Goal: Book appointment/travel/reservation

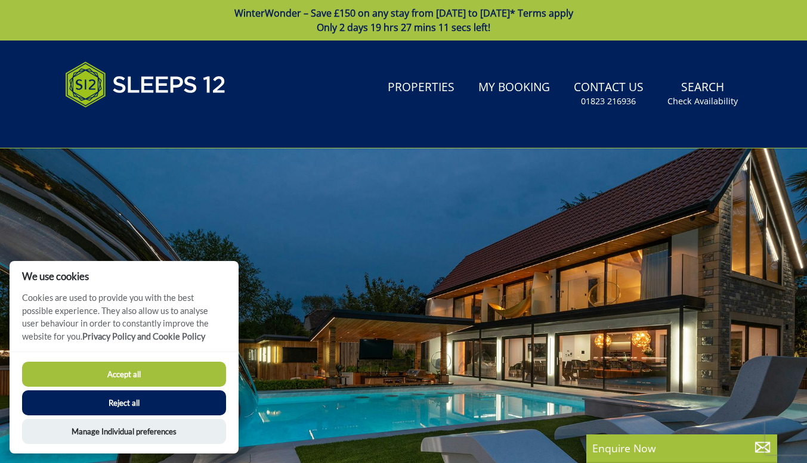
click at [160, 385] on button "Accept all" at bounding box center [124, 374] width 204 height 25
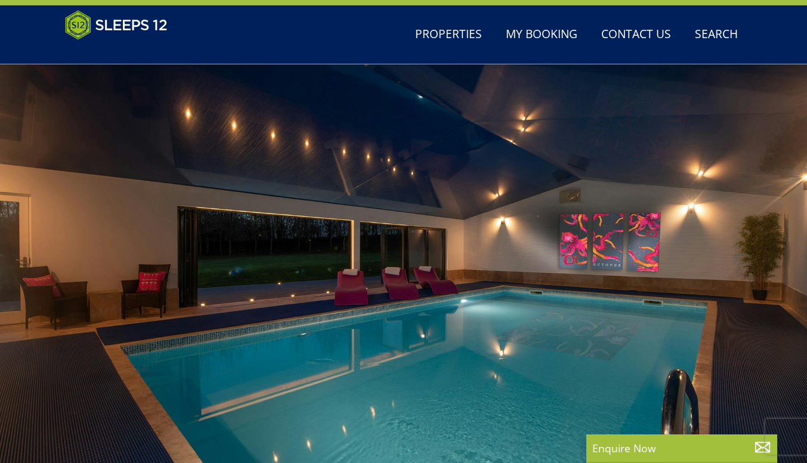
scroll to position [74, 0]
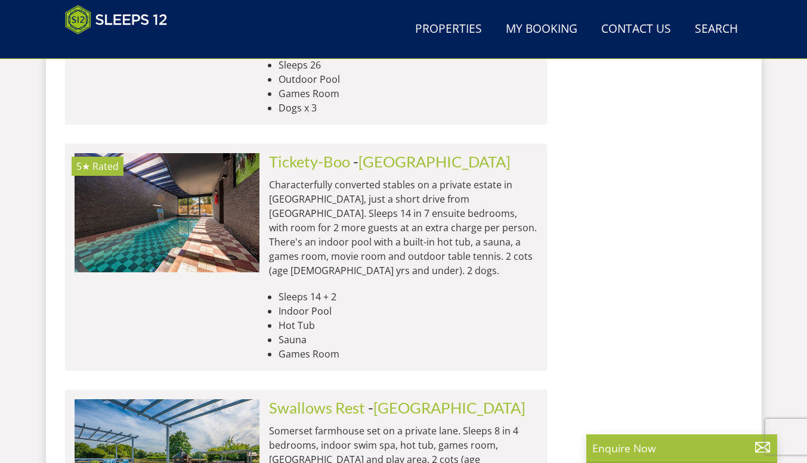
scroll to position [4982, 0]
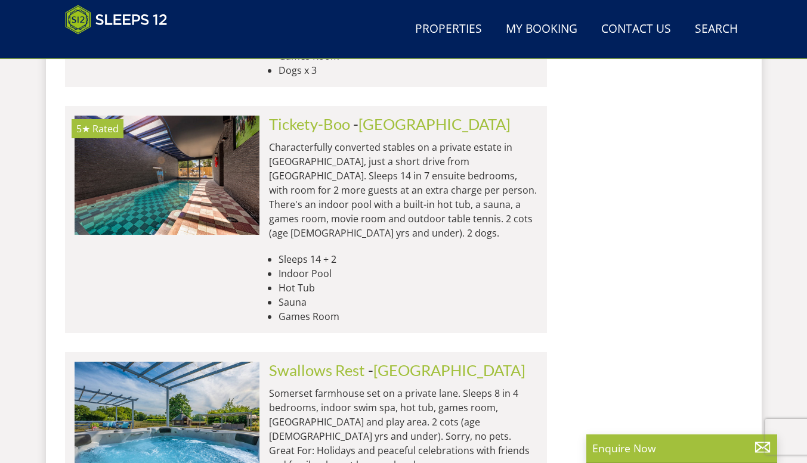
scroll to position [5020, 0]
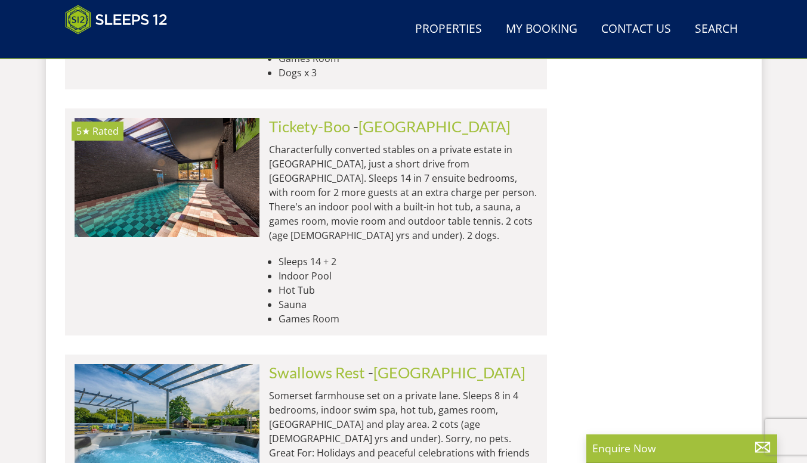
click at [460, 36] on link "Properties" at bounding box center [448, 29] width 76 height 27
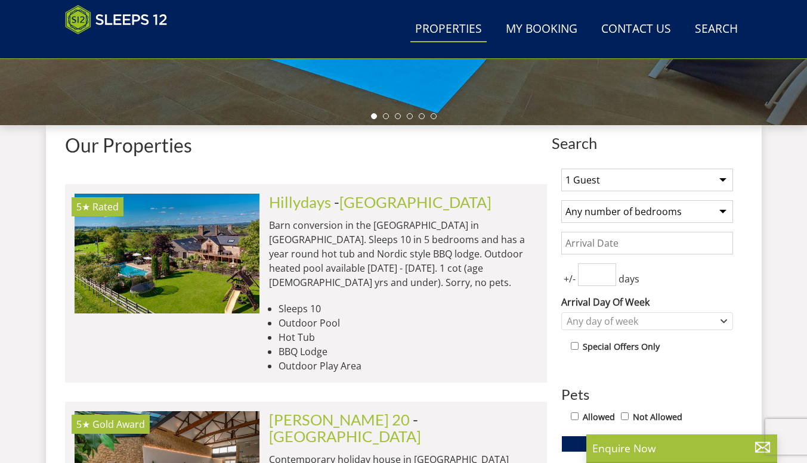
scroll to position [404, 0]
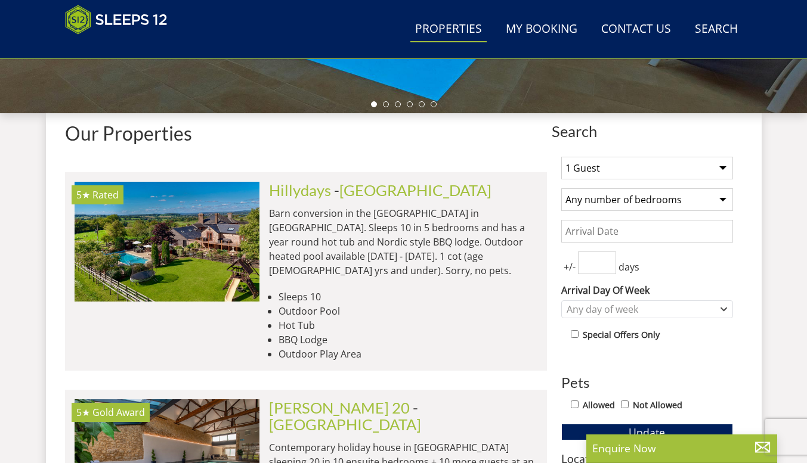
click at [719, 178] on select "1 Guest 2 Guests 3 Guests 4 Guests 5 Guests 6 Guests 7 Guests 8 Guests 9 Guests…" at bounding box center [647, 168] width 172 height 23
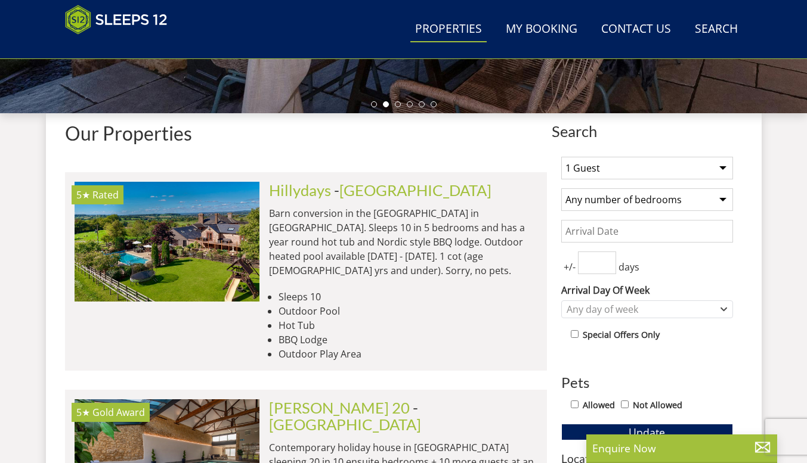
select select "12"
click at [561, 157] on select "1 Guest 2 Guests 3 Guests 4 Guests 5 Guests 6 Guests 7 Guests 8 Guests 9 Guests…" at bounding box center [647, 168] width 172 height 23
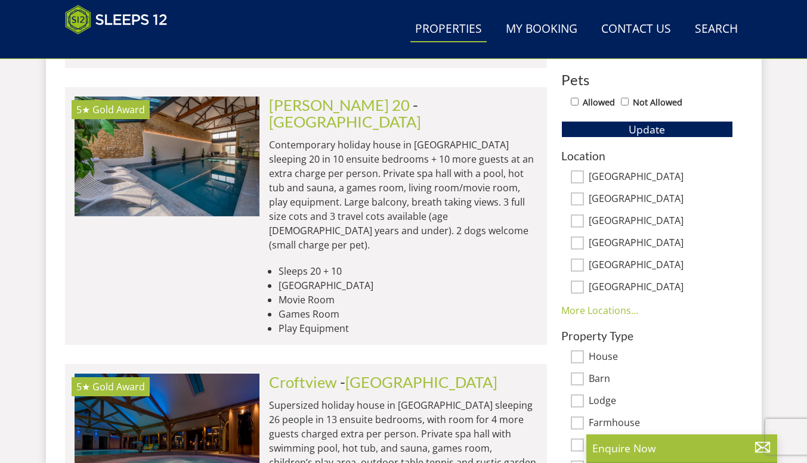
scroll to position [714, 0]
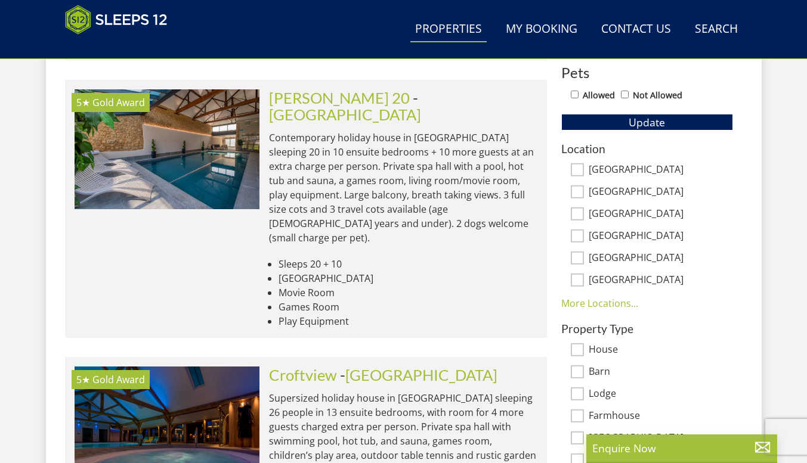
click at [604, 308] on link "More Locations..." at bounding box center [599, 303] width 77 height 13
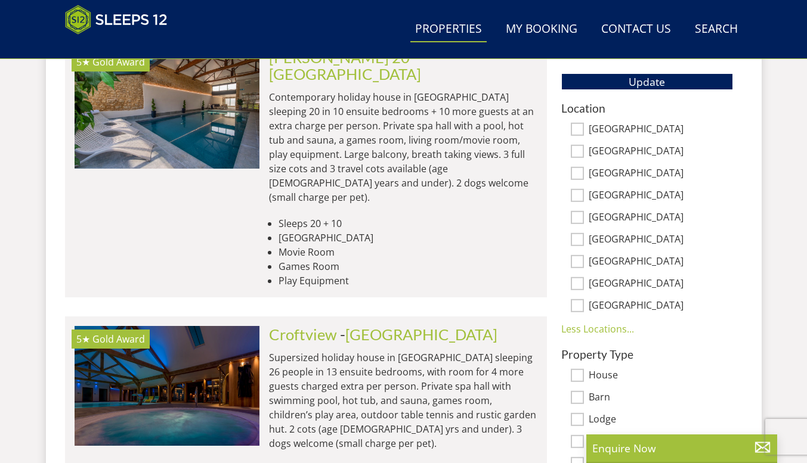
scroll to position [754, 0]
click at [578, 240] on input "[GEOGRAPHIC_DATA]" at bounding box center [576, 239] width 13 height 13
checkbox input "true"
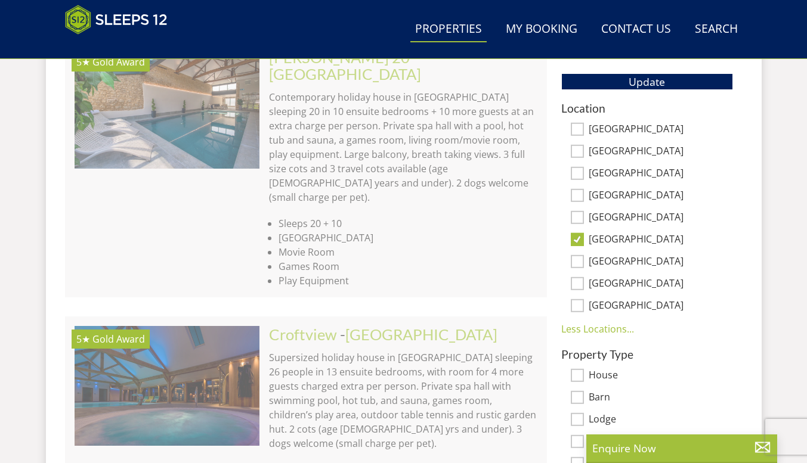
click at [582, 262] on input "[GEOGRAPHIC_DATA]" at bounding box center [576, 261] width 13 height 13
checkbox input "true"
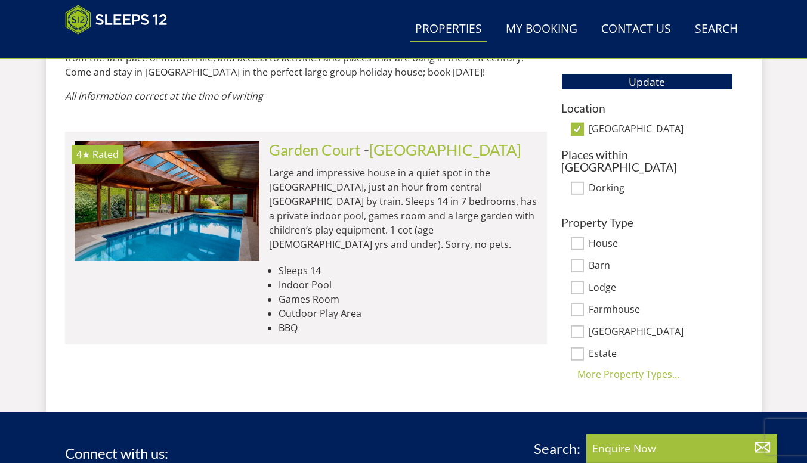
click at [578, 281] on input "Lodge" at bounding box center [576, 287] width 13 height 13
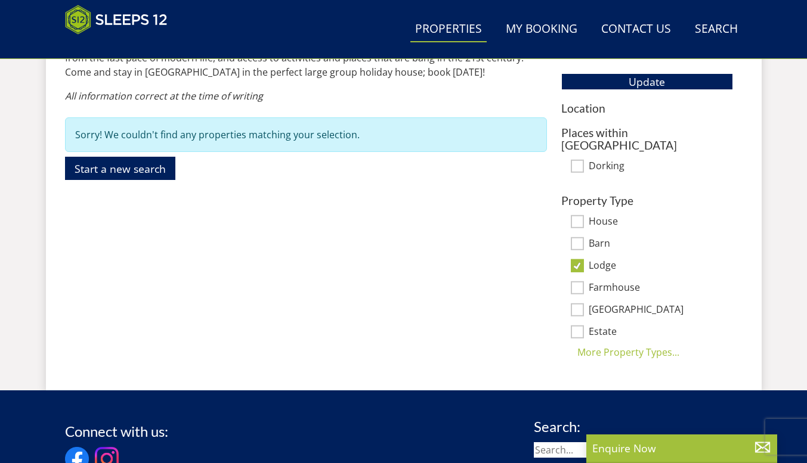
click at [577, 259] on input "Lodge" at bounding box center [576, 265] width 13 height 13
checkbox input "false"
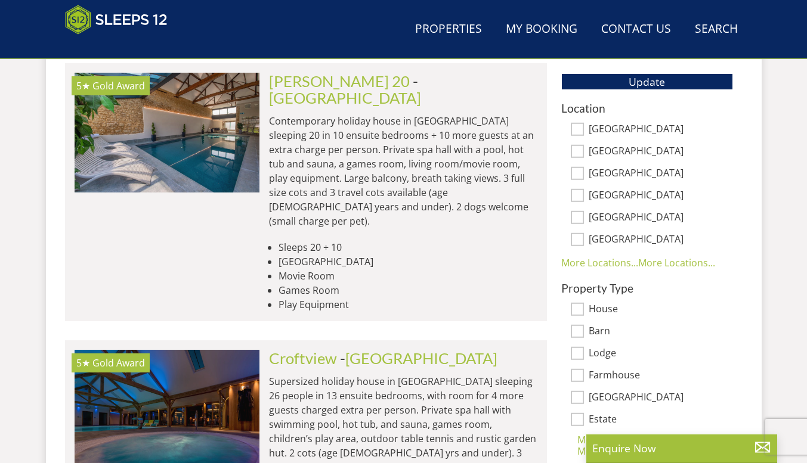
scroll to position [5020, 0]
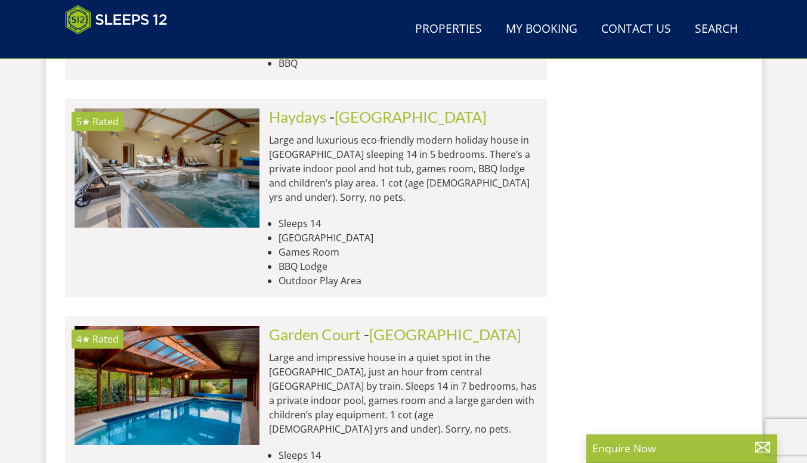
click at [722, 32] on link "Search Check Availability" at bounding box center [716, 29] width 52 height 27
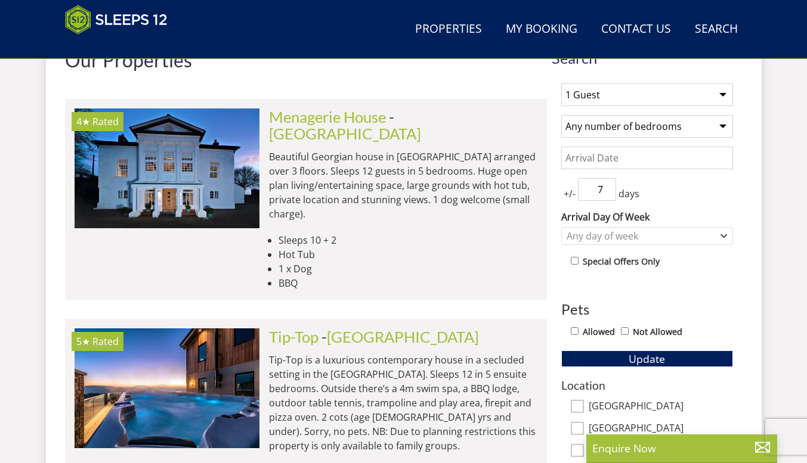
scroll to position [472, 0]
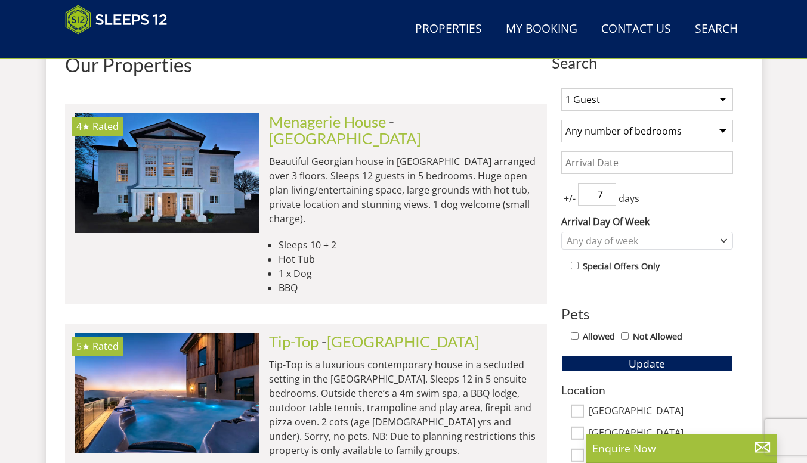
click at [724, 105] on select "1 Guest 2 Guests 3 Guests 4 Guests 5 Guests 6 Guests 7 Guests 8 Guests 9 Guests…" at bounding box center [647, 99] width 172 height 23
select select "12"
click at [561, 88] on select "1 Guest 2 Guests 3 Guests 4 Guests 5 Guests 6 Guests 7 Guests 8 Guests 9 Guests…" at bounding box center [647, 99] width 172 height 23
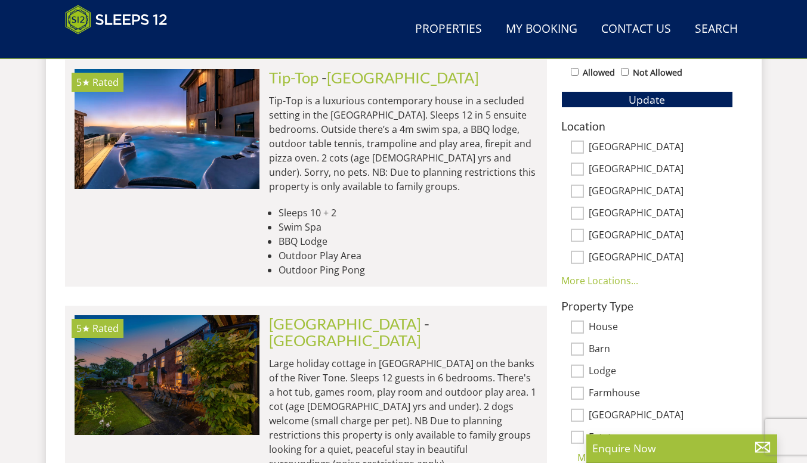
scroll to position [733, 0]
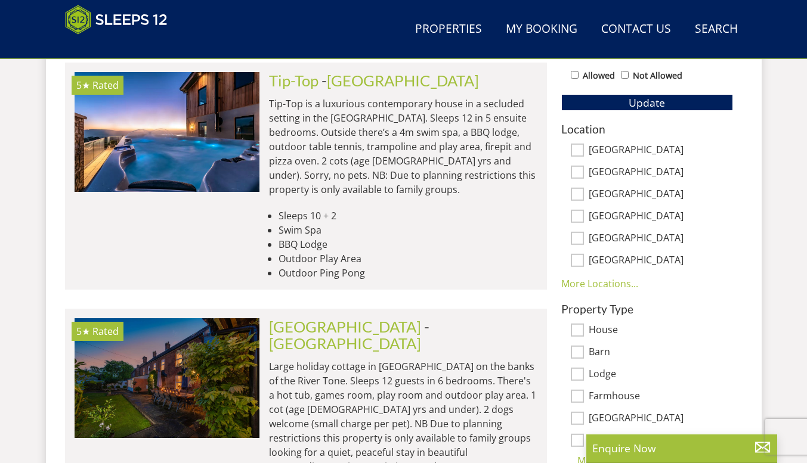
click at [609, 288] on link "More Locations..." at bounding box center [599, 283] width 77 height 13
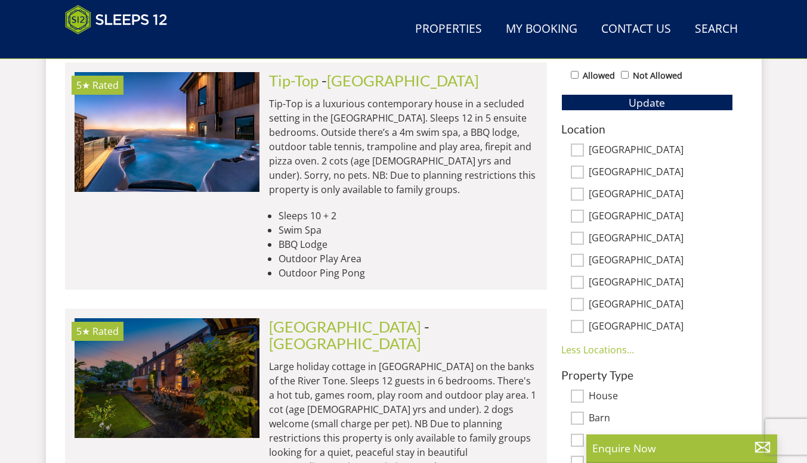
click at [578, 306] on input "[GEOGRAPHIC_DATA]" at bounding box center [576, 304] width 13 height 13
checkbox input "true"
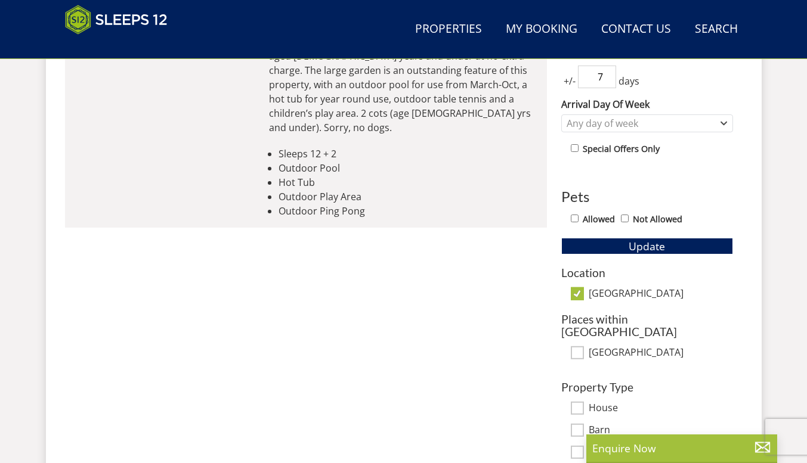
scroll to position [585, 0]
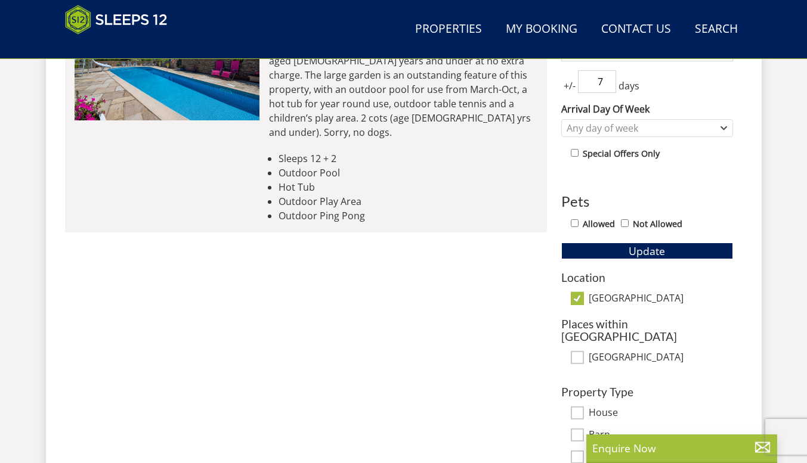
click at [574, 222] on input "Allowed" at bounding box center [574, 223] width 8 height 8
checkbox input "true"
click at [576, 299] on input "[GEOGRAPHIC_DATA]" at bounding box center [576, 298] width 13 height 13
checkbox input "false"
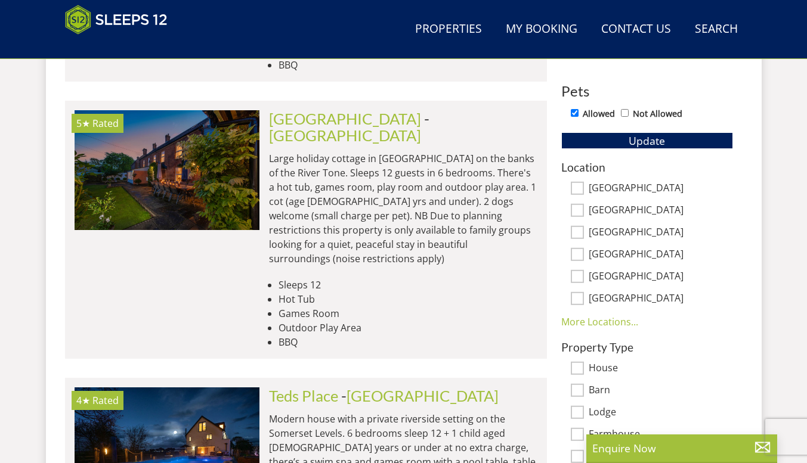
scroll to position [700, 0]
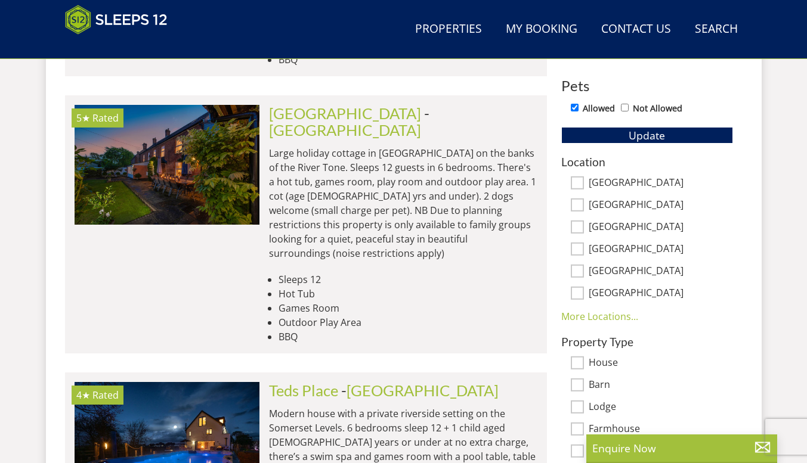
click at [615, 319] on link "More Locations..." at bounding box center [599, 316] width 77 height 13
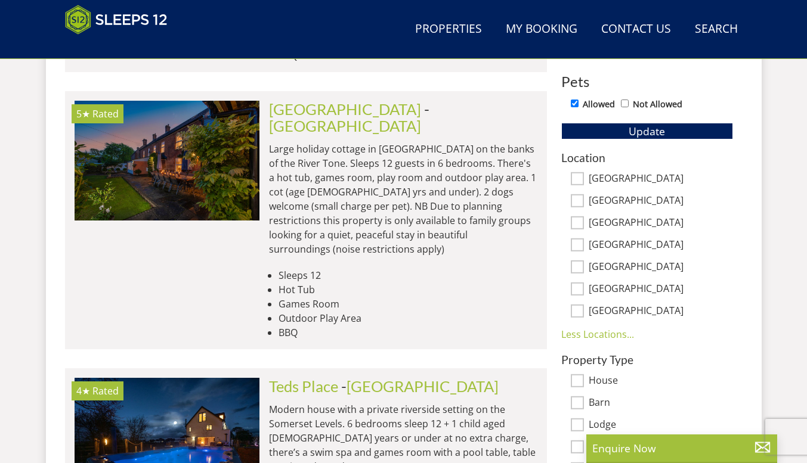
scroll to position [703, 0]
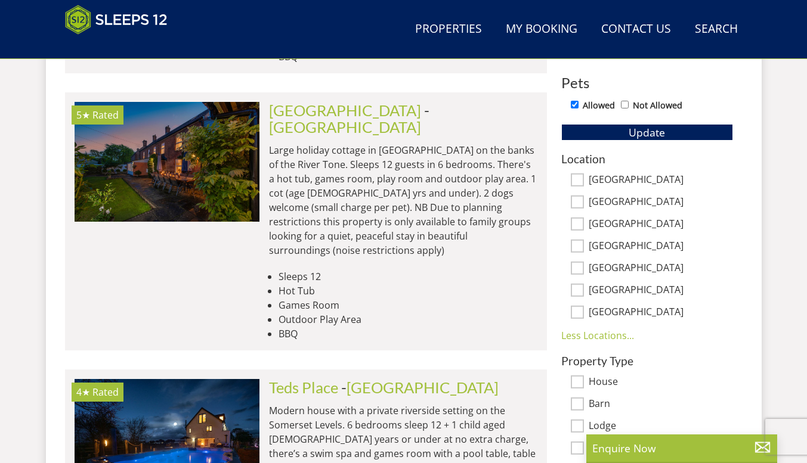
click at [643, 291] on label "[GEOGRAPHIC_DATA]" at bounding box center [660, 290] width 144 height 13
click at [584, 291] on input "[GEOGRAPHIC_DATA]" at bounding box center [576, 290] width 13 height 13
checkbox input "true"
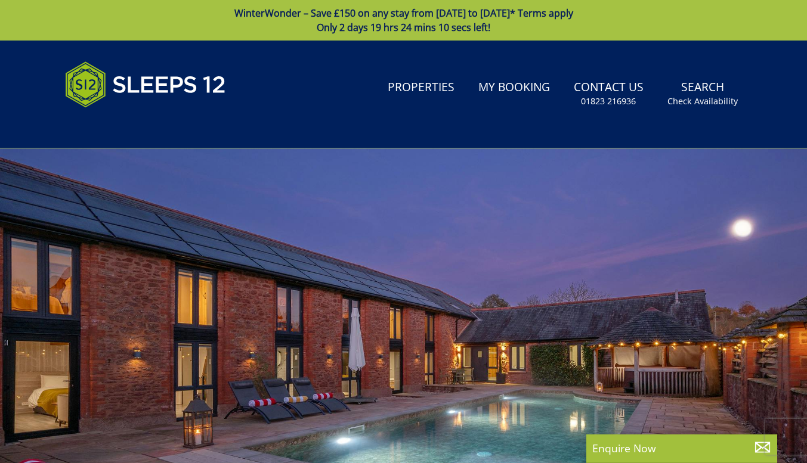
scroll to position [1, 0]
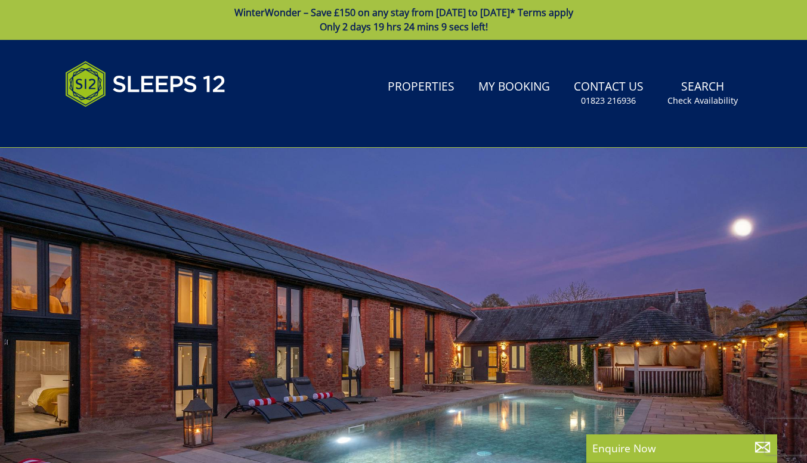
click at [435, 95] on link "Properties" at bounding box center [421, 87] width 76 height 27
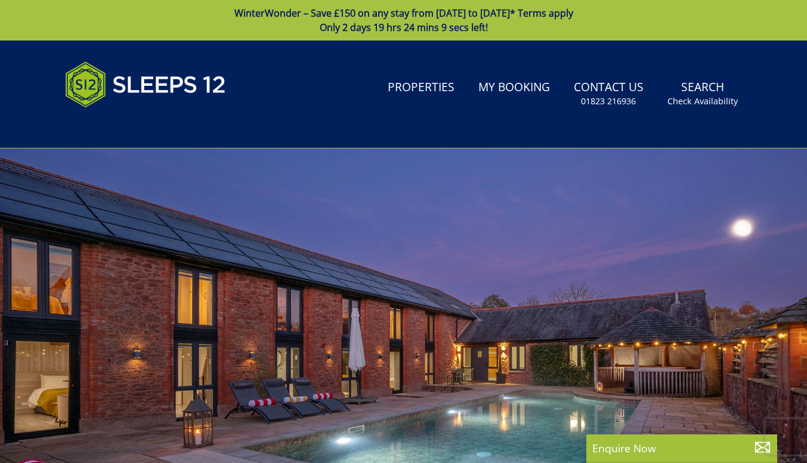
select select "12"
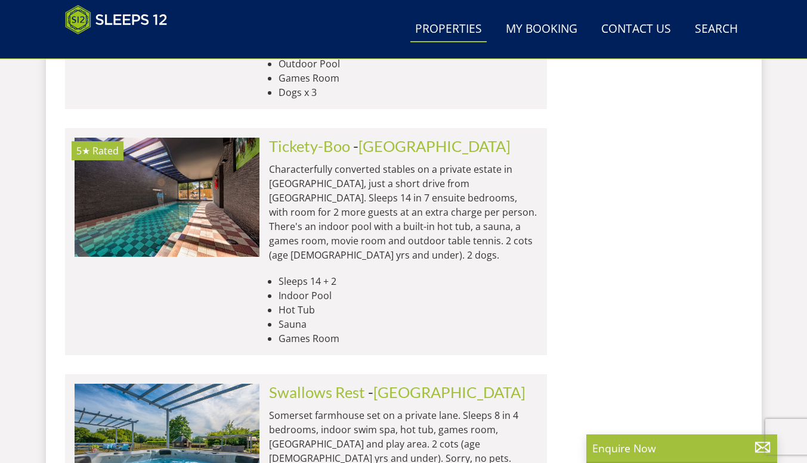
scroll to position [4950, 0]
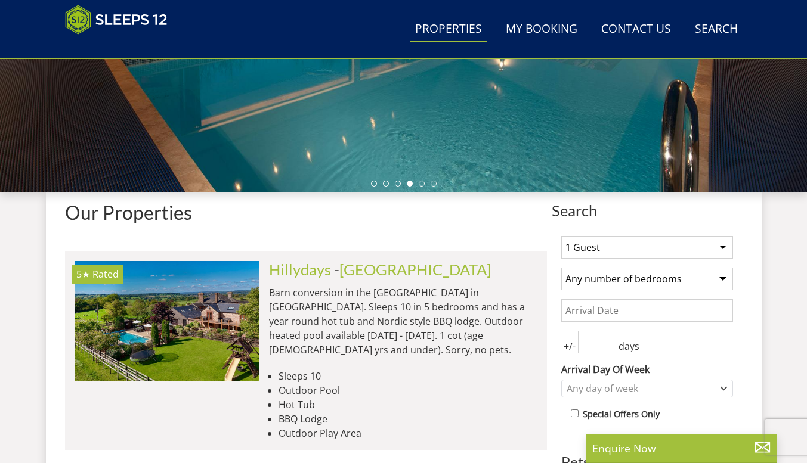
scroll to position [312, 0]
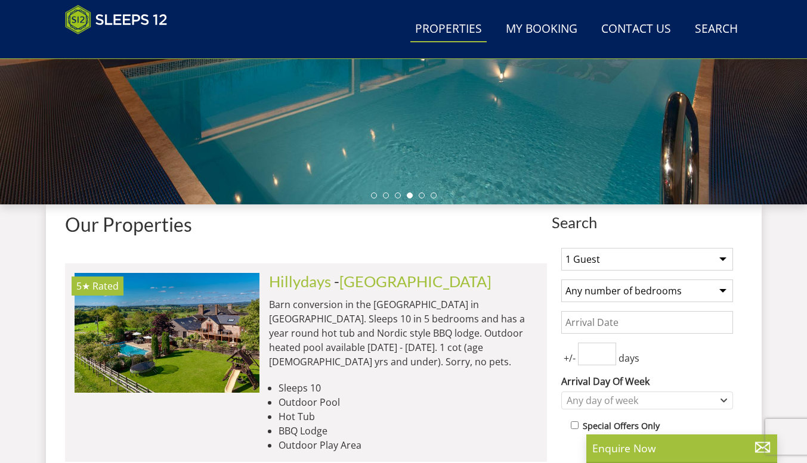
click at [725, 261] on select "1 Guest 2 Guests 3 Guests 4 Guests 5 Guests 6 Guests 7 Guests 8 Guests 9 Guests…" at bounding box center [647, 259] width 172 height 23
select select "12"
click at [561, 248] on select "1 Guest 2 Guests 3 Guests 4 Guests 5 Guests 6 Guests 7 Guests 8 Guests 9 Guests…" at bounding box center [647, 259] width 172 height 23
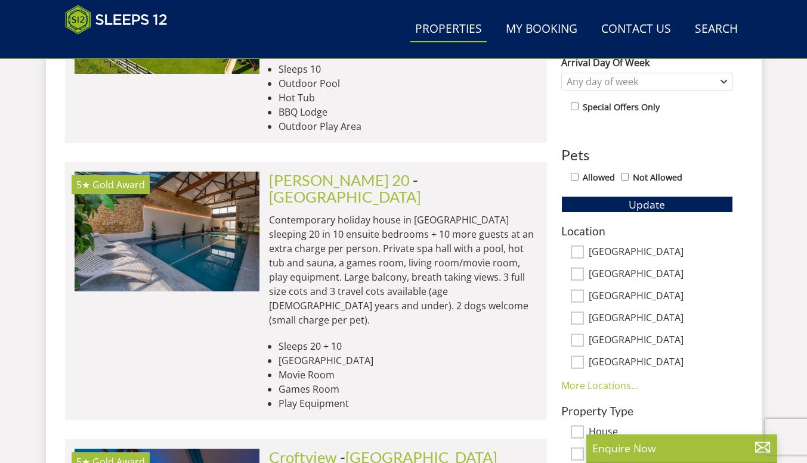
scroll to position [634, 0]
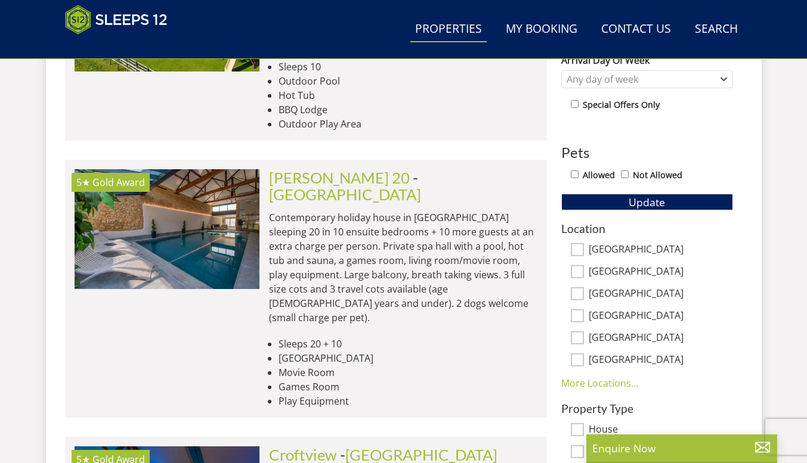
click at [574, 175] on input "Allowed" at bounding box center [574, 174] width 8 height 8
checkbox input "true"
click at [678, 201] on button "Update" at bounding box center [647, 202] width 172 height 17
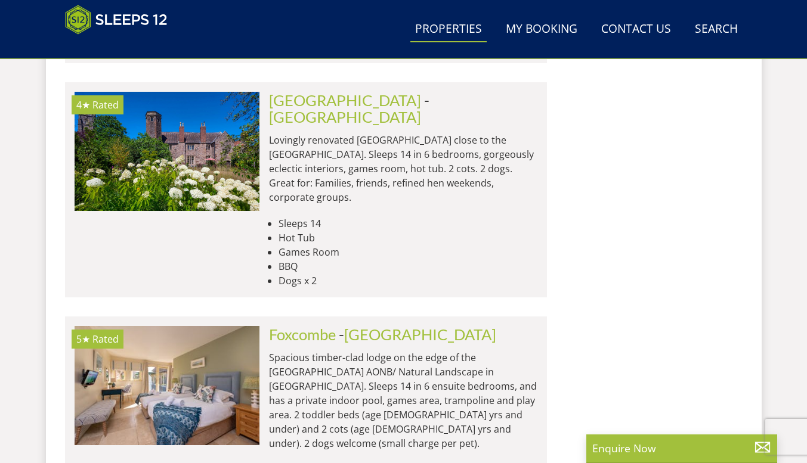
scroll to position [5025, 0]
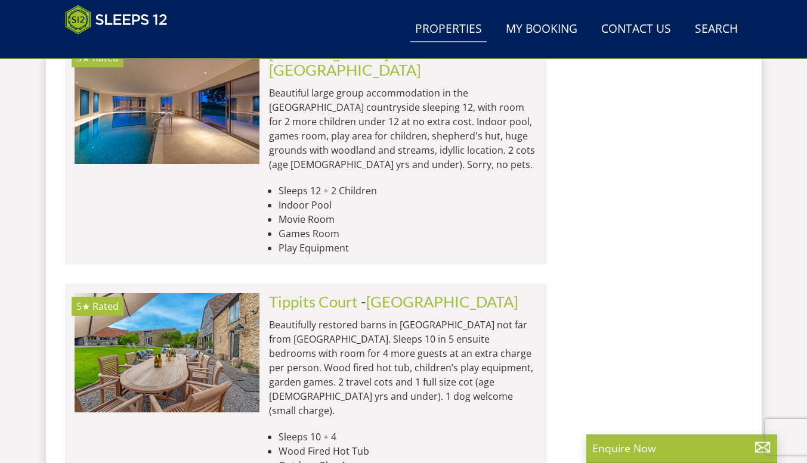
scroll to position [6345, 0]
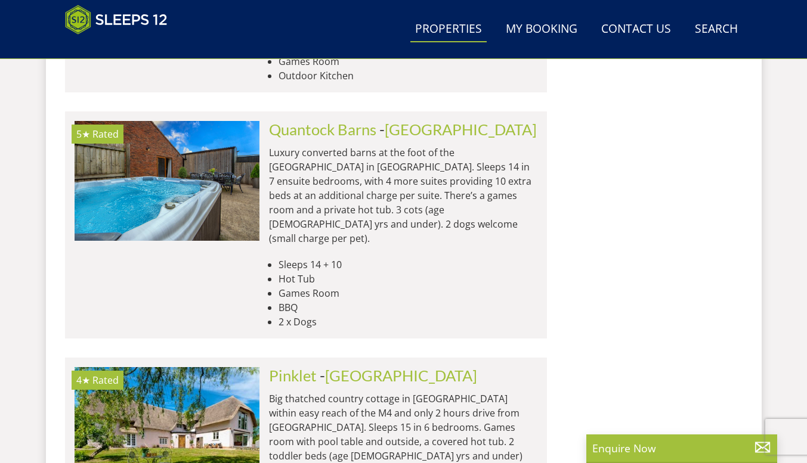
scroll to position [9600, 0]
